Goal: Navigation & Orientation: Find specific page/section

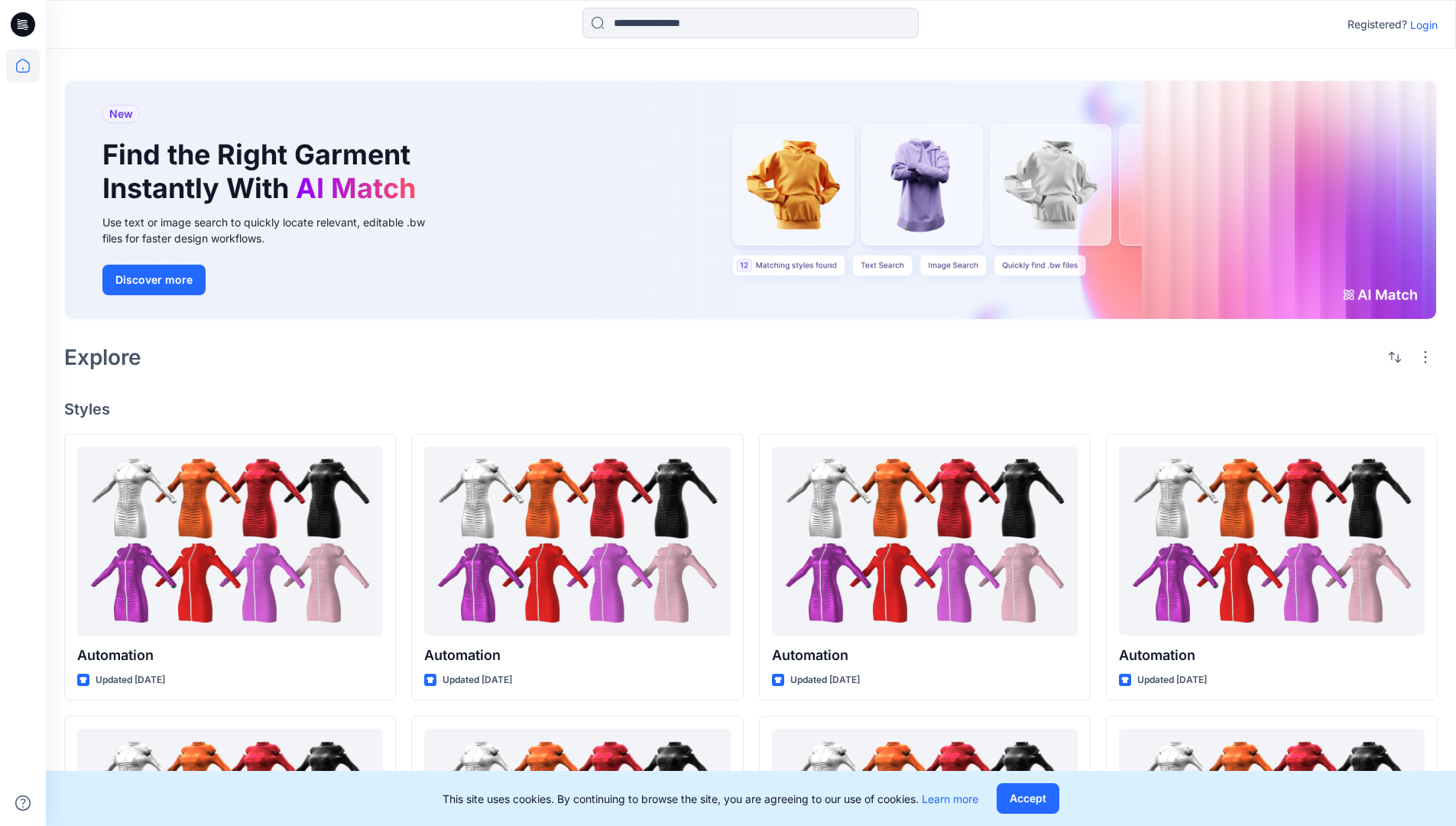
click at [1420, 25] on p "Login" at bounding box center [1424, 25] width 27 height 16
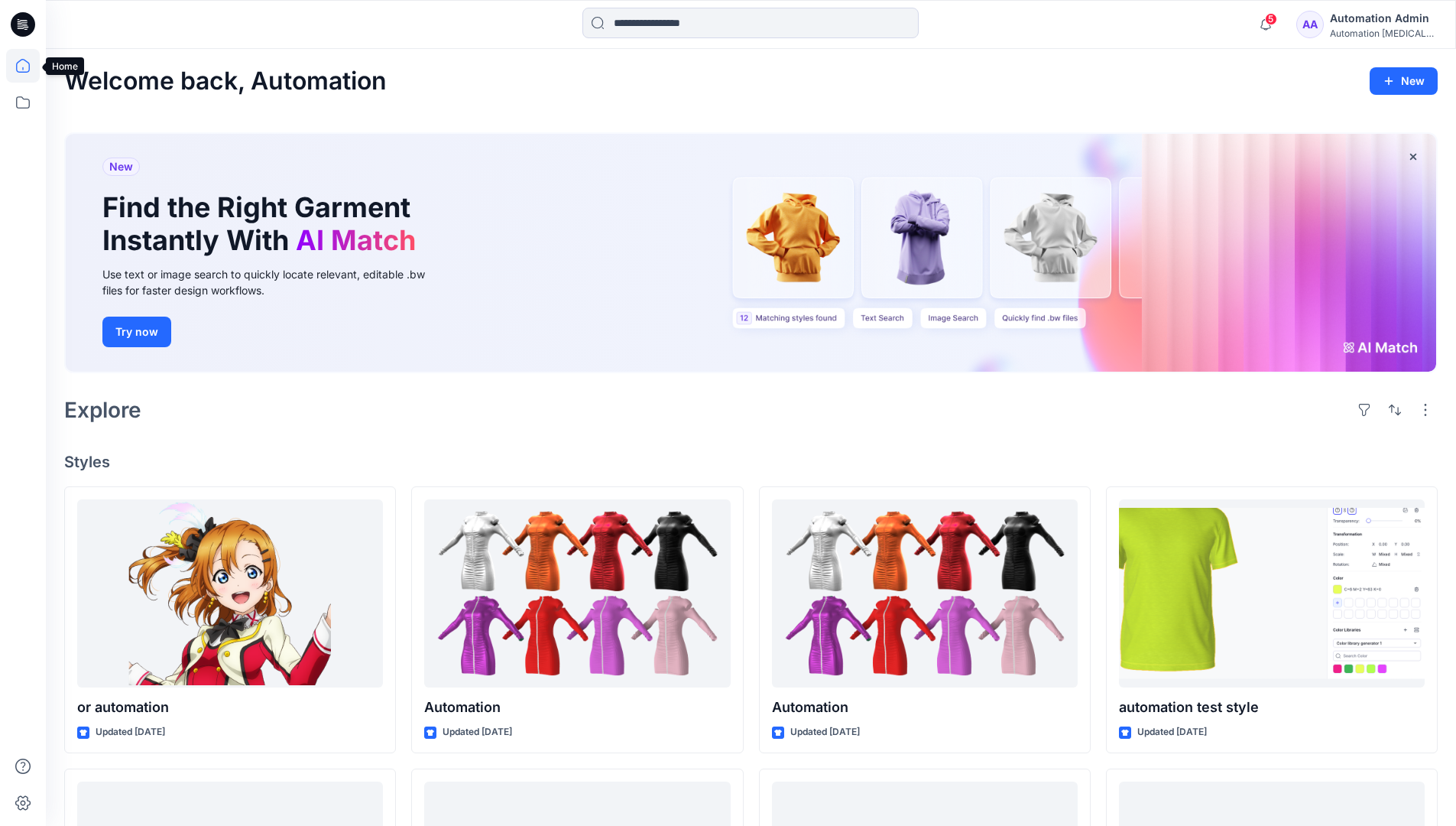
click at [29, 66] on icon at bounding box center [23, 66] width 14 height 14
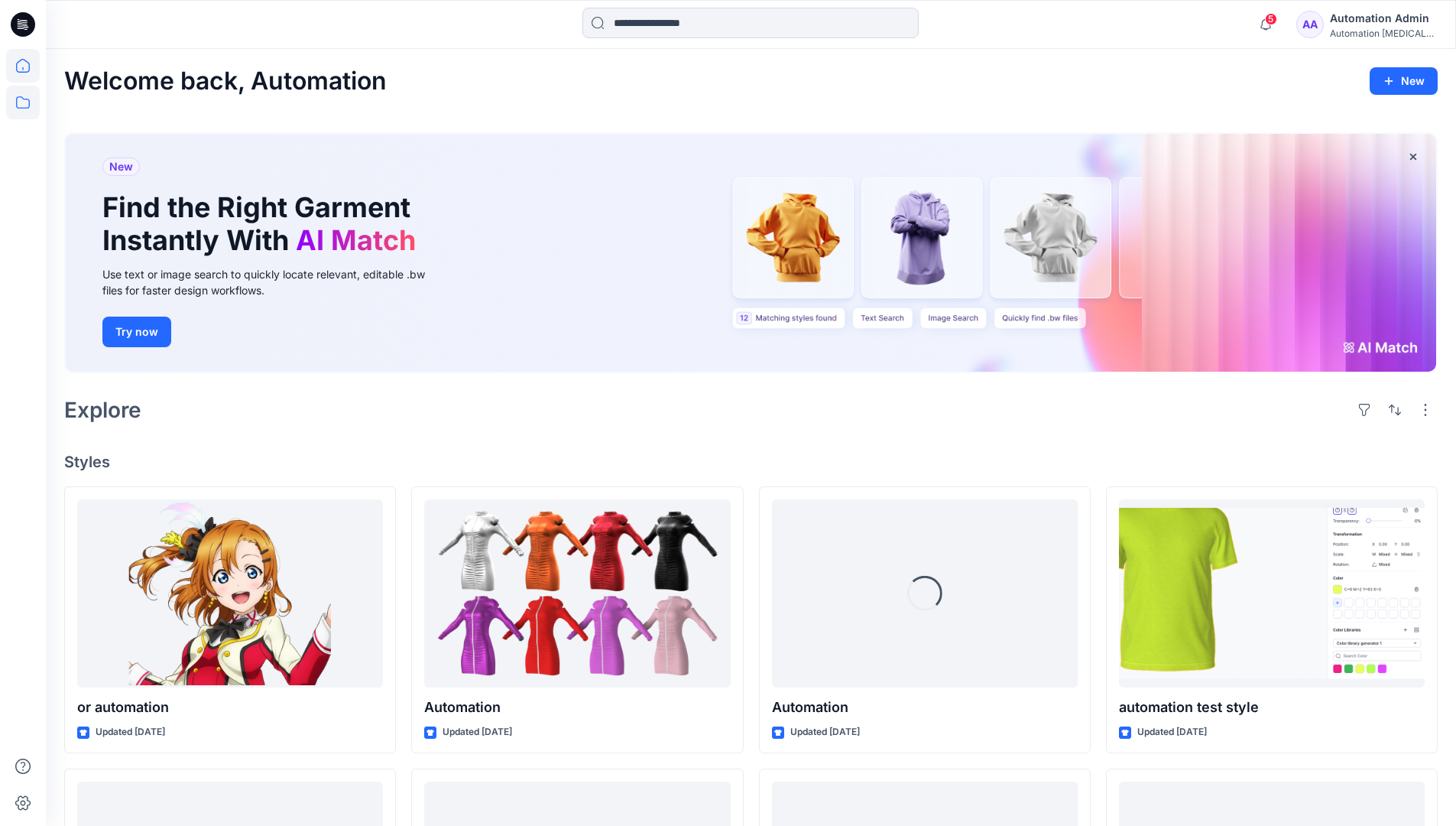
click at [19, 110] on icon at bounding box center [23, 102] width 33 height 33
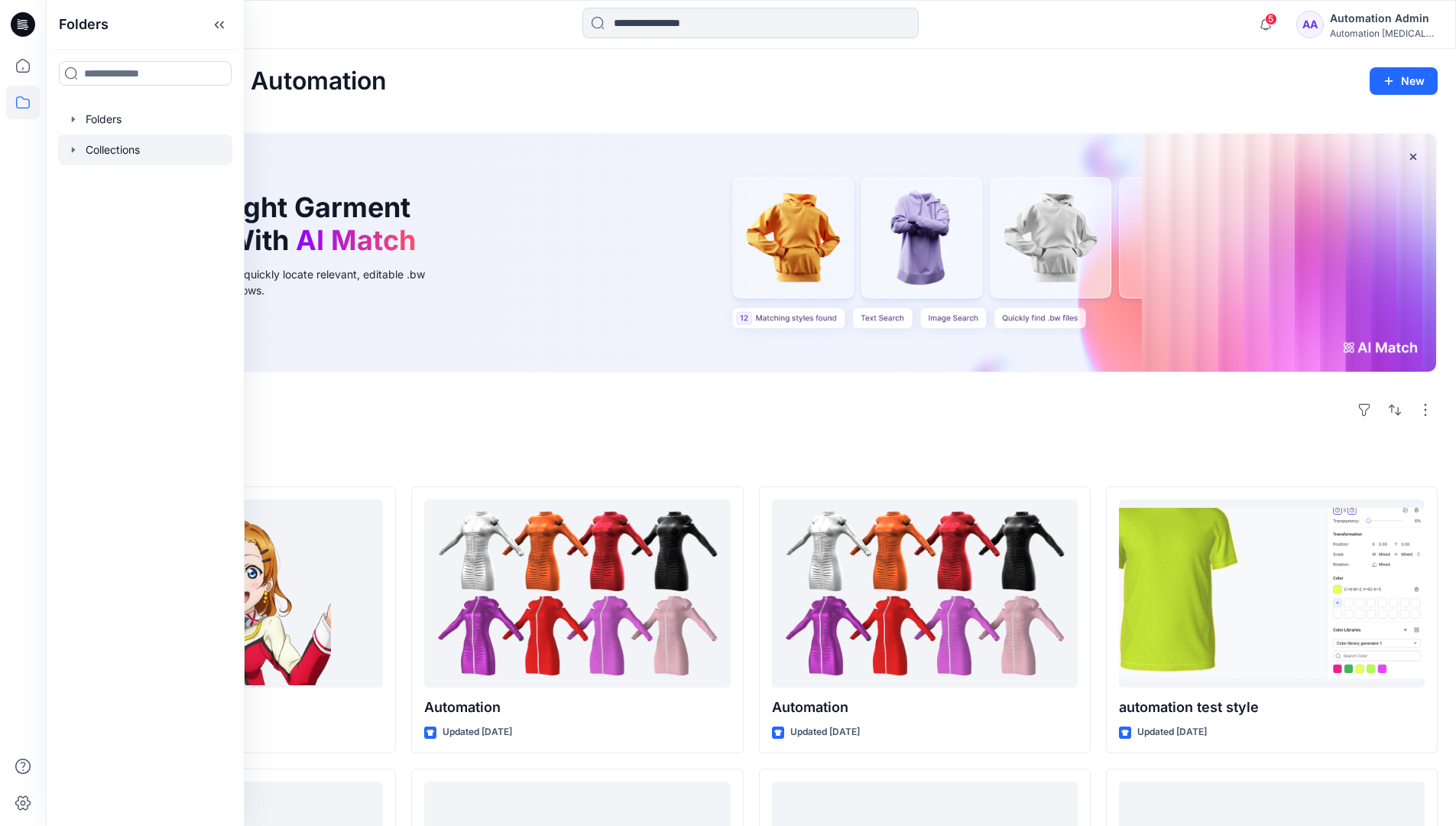
click at [73, 148] on icon "button" at bounding box center [73, 150] width 3 height 5
click at [11, 100] on icon at bounding box center [23, 102] width 33 height 33
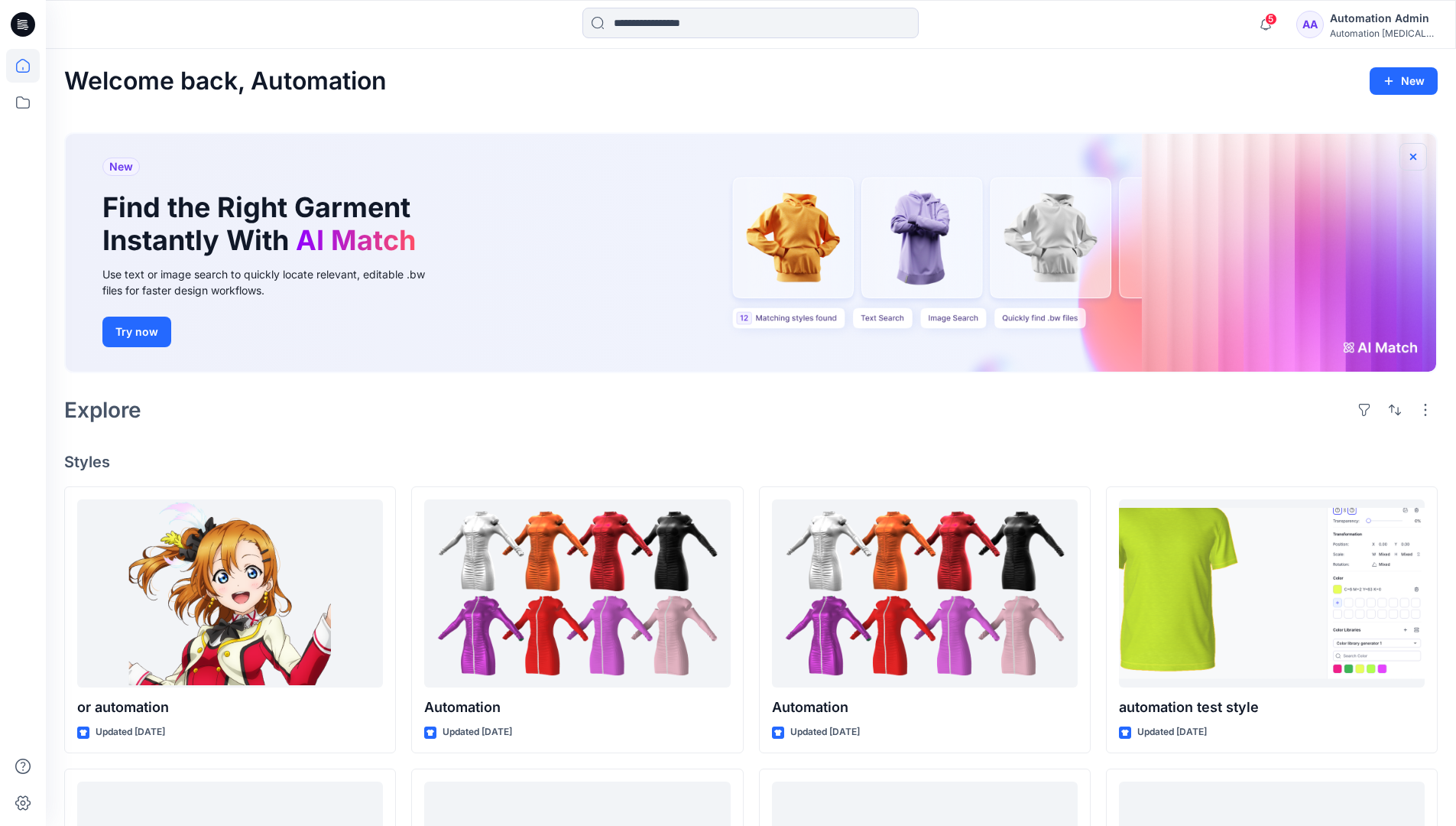
click at [1413, 166] on button "button" at bounding box center [1413, 156] width 27 height 27
